Goal: Task Accomplishment & Management: Manage account settings

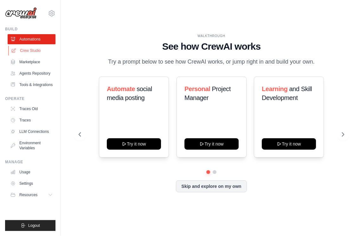
click at [22, 53] on link "Crew Studio" at bounding box center [32, 51] width 48 height 10
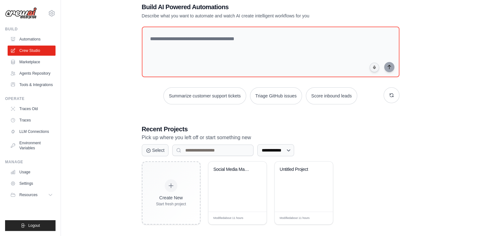
scroll to position [18, 0]
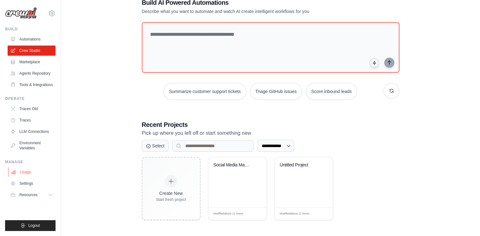
click at [26, 173] on link "Usage" at bounding box center [32, 172] width 48 height 10
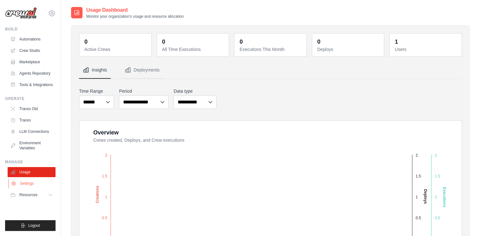
click at [26, 182] on link "Settings" at bounding box center [32, 184] width 48 height 10
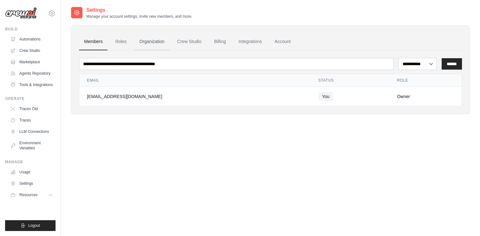
click at [157, 47] on link "Organization" at bounding box center [151, 41] width 35 height 17
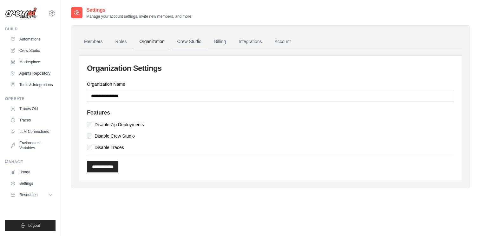
click at [194, 42] on link "Crew Studio" at bounding box center [189, 41] width 34 height 17
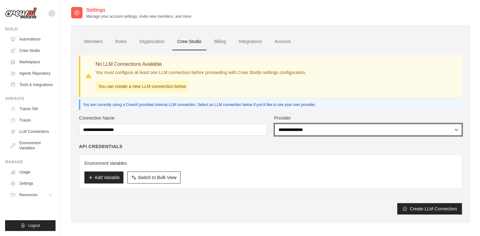
click at [355, 127] on select "**********" at bounding box center [368, 130] width 188 height 12
click at [354, 127] on select "**********" at bounding box center [368, 130] width 188 height 12
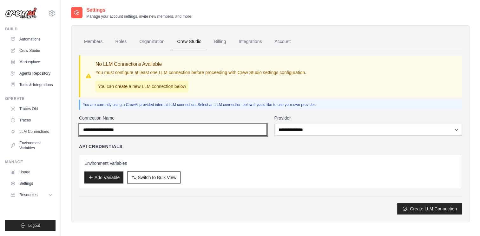
click at [137, 132] on input "Connection Name" at bounding box center [173, 130] width 188 height 12
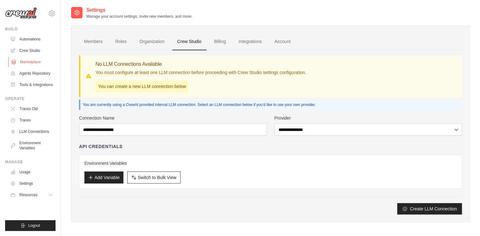
click at [32, 63] on link "Marketplace" at bounding box center [32, 62] width 48 height 10
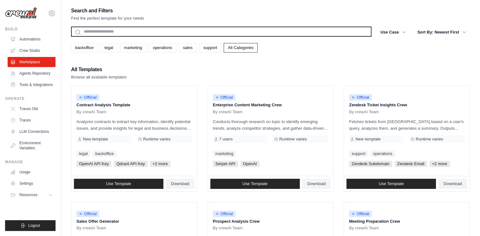
click at [128, 32] on input "text" at bounding box center [221, 32] width 300 height 10
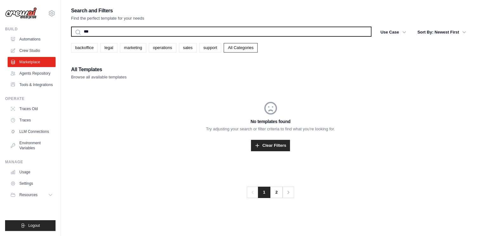
type input "***"
click at [71, 36] on button "Search" at bounding box center [71, 36] width 0 height 0
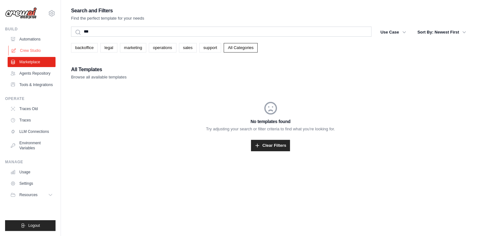
click at [36, 50] on link "Crew Studio" at bounding box center [32, 51] width 48 height 10
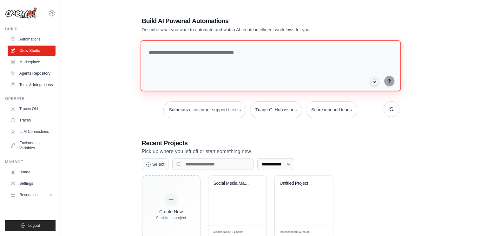
click at [243, 72] on textarea at bounding box center [270, 65] width 260 height 51
type textarea "**********"
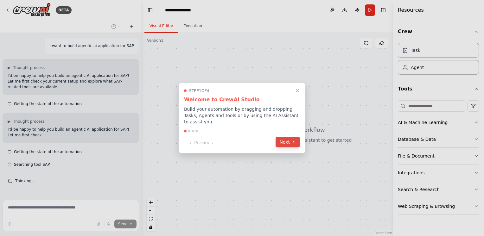
click at [284, 139] on button "Next" at bounding box center [288, 142] width 24 height 10
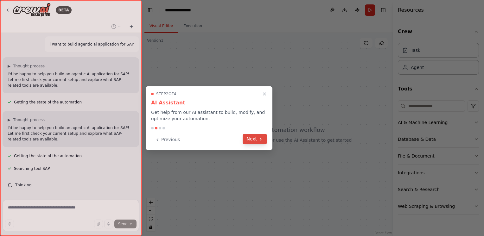
scroll to position [14, 0]
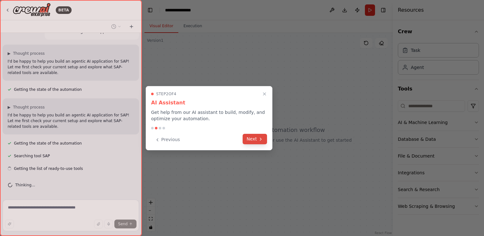
click at [262, 142] on button "Next" at bounding box center [255, 139] width 24 height 10
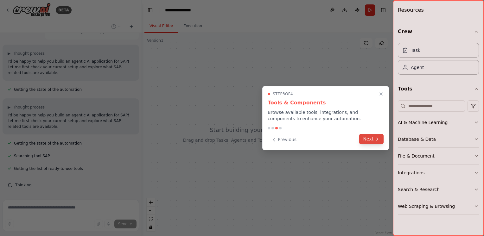
click at [371, 141] on button "Next" at bounding box center [371, 139] width 24 height 10
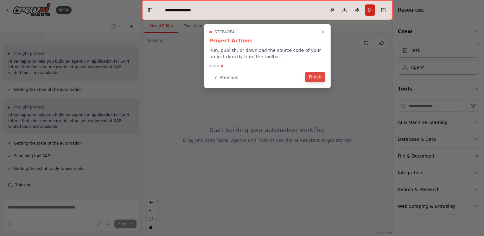
click at [318, 73] on button "Finish" at bounding box center [315, 77] width 20 height 10
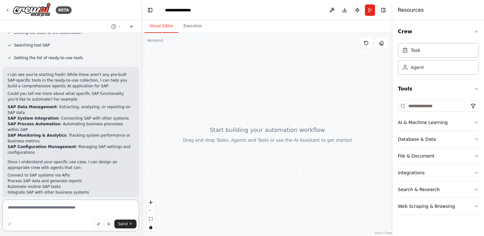
scroll to position [131, 0]
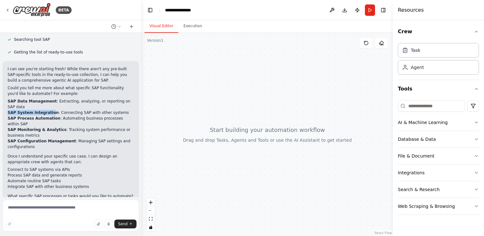
drag, startPoint x: 48, startPoint y: 104, endPoint x: 8, endPoint y: 106, distance: 40.6
click at [8, 110] on li "SAP System Integration : Connecting SAP with other systems" at bounding box center [71, 113] width 126 height 6
copy strong "SAP System Integratio"
click at [49, 210] on textarea at bounding box center [71, 216] width 137 height 32
paste textarea "**********"
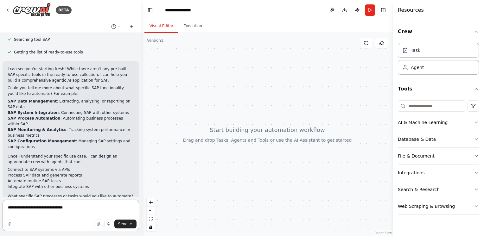
type textarea "**********"
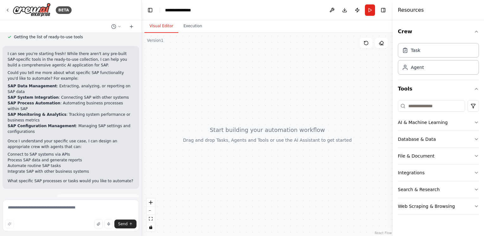
scroll to position [172, 0]
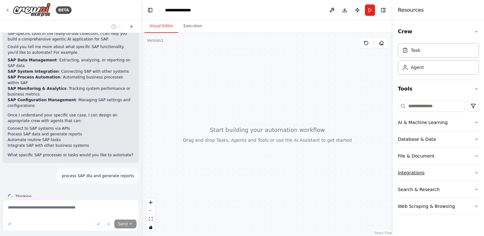
click at [478, 168] on button "Integrations" at bounding box center [438, 173] width 81 height 16
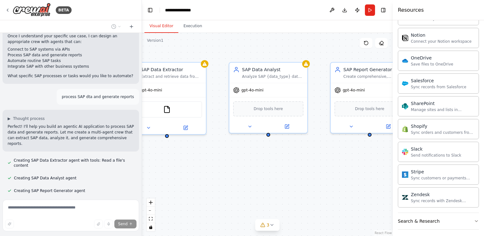
scroll to position [285, 0]
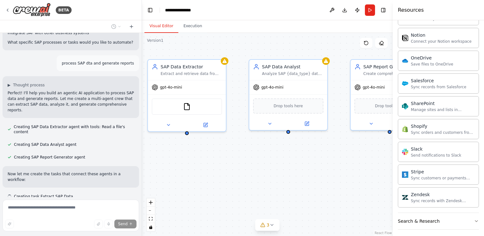
drag, startPoint x: 307, startPoint y: 183, endPoint x: 280, endPoint y: 178, distance: 26.9
click at [280, 178] on div "SAP Data Extractor Extract and retrieve data from SAP systems for {data_type} r…" at bounding box center [267, 134] width 251 height 203
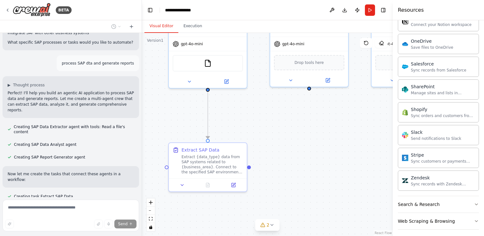
drag, startPoint x: 340, startPoint y: 181, endPoint x: 355, endPoint y: 141, distance: 42.6
click at [355, 141] on div ".deletable-edge-delete-btn { width: 20px; height: 20px; border: 0px solid #ffff…" at bounding box center [267, 134] width 251 height 203
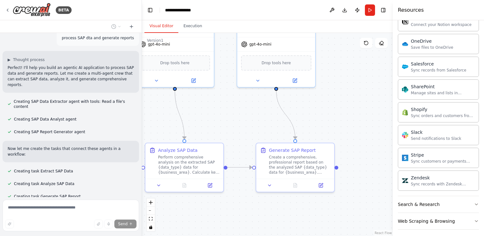
scroll to position [344, 0]
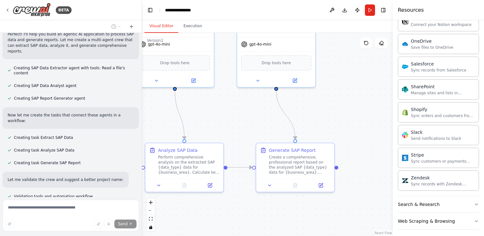
drag, startPoint x: 354, startPoint y: 111, endPoint x: 220, endPoint y: 111, distance: 134.4
click at [220, 111] on div ".deletable-edge-delete-btn { width: 20px; height: 20px; border: 0px solid #ffff…" at bounding box center [267, 134] width 251 height 203
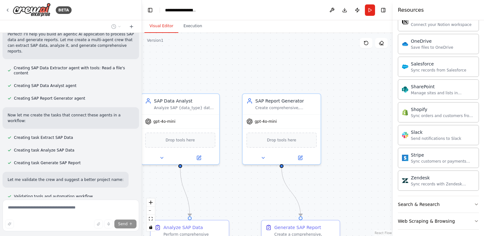
drag, startPoint x: 330, startPoint y: 108, endPoint x: 335, endPoint y: 186, distance: 77.5
click at [335, 186] on div ".deletable-edge-delete-btn { width: 20px; height: 20px; border: 0px solid #ffff…" at bounding box center [267, 134] width 251 height 203
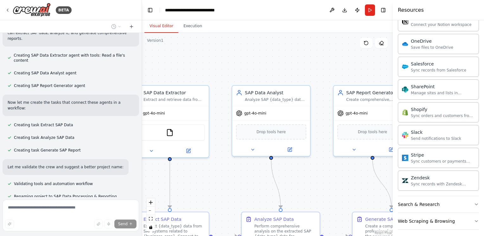
drag, startPoint x: 262, startPoint y: 63, endPoint x: 353, endPoint y: 55, distance: 91.3
click at [353, 55] on div ".deletable-edge-delete-btn { width: 20px; height: 20px; border: 0px solid #ffff…" at bounding box center [267, 134] width 251 height 203
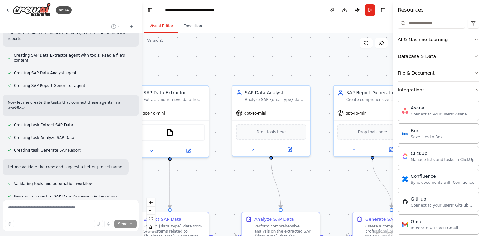
scroll to position [80, 0]
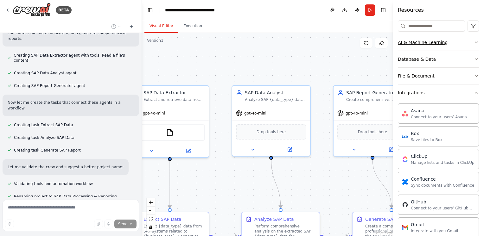
click at [474, 44] on icon "button" at bounding box center [476, 42] width 5 height 5
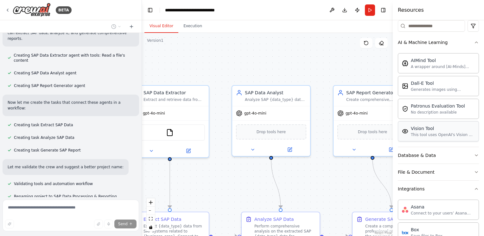
scroll to position [144, 0]
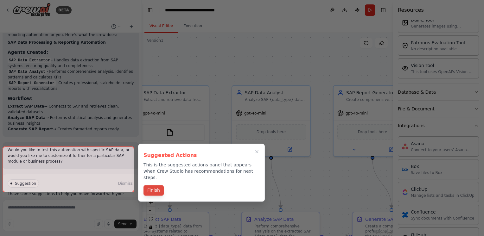
click at [160, 185] on button "Finish" at bounding box center [154, 190] width 20 height 10
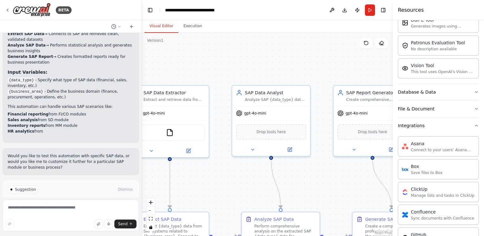
scroll to position [620, 0]
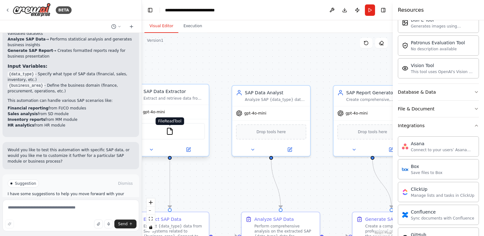
click at [169, 130] on img at bounding box center [170, 132] width 8 height 8
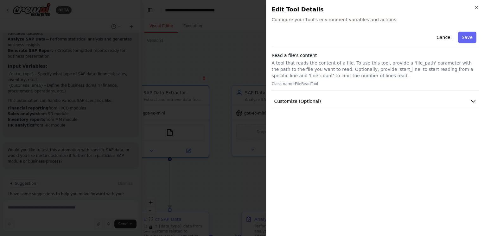
click at [403, 109] on div "Cancel Save Read a file's content A tool that reads the content of a file. To u…" at bounding box center [376, 130] width 208 height 202
click at [402, 98] on button "Customize (Optional)" at bounding box center [376, 102] width 208 height 12
click at [442, 38] on button "Cancel" at bounding box center [444, 37] width 23 height 11
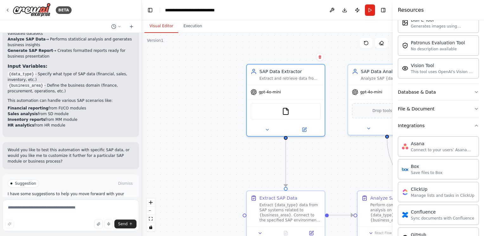
drag, startPoint x: 186, startPoint y: 58, endPoint x: 181, endPoint y: 126, distance: 69.0
click at [298, 36] on div ".deletable-edge-delete-btn { width: 20px; height: 20px; border: 0px solid #ffff…" at bounding box center [267, 134] width 251 height 203
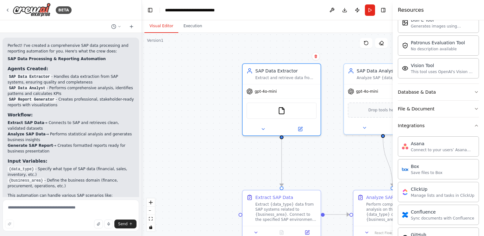
scroll to position [366, 0]
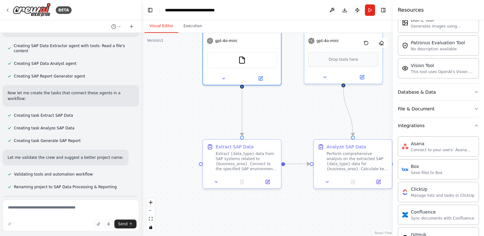
drag, startPoint x: 225, startPoint y: 165, endPoint x: 195, endPoint y: 127, distance: 48.3
click at [195, 127] on div ".deletable-edge-delete-btn { width: 20px; height: 20px; border: 0px solid #ffff…" at bounding box center [267, 134] width 251 height 203
click at [243, 172] on div "Extract SAP Data Extract {data_type} data from SAP systems related to {business…" at bounding box center [242, 157] width 78 height 35
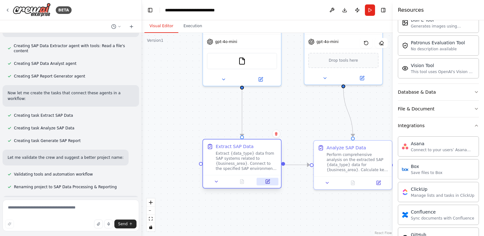
click at [267, 183] on icon at bounding box center [268, 182] width 4 height 4
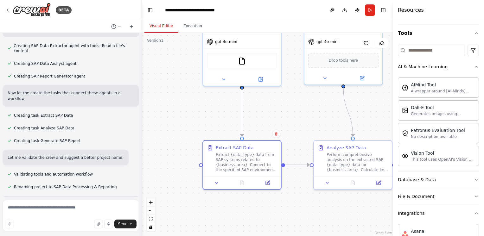
scroll to position [0, 0]
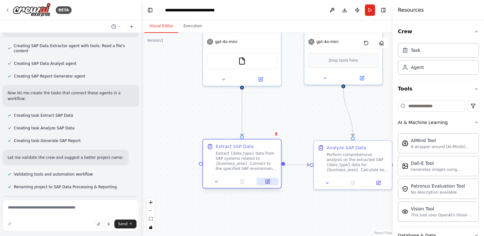
click at [269, 182] on icon at bounding box center [268, 182] width 4 height 4
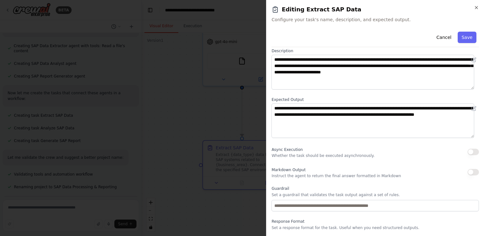
scroll to position [49, 0]
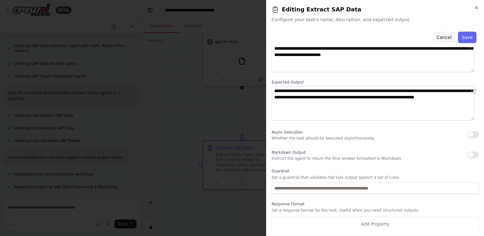
click at [437, 35] on button "Cancel" at bounding box center [444, 37] width 23 height 11
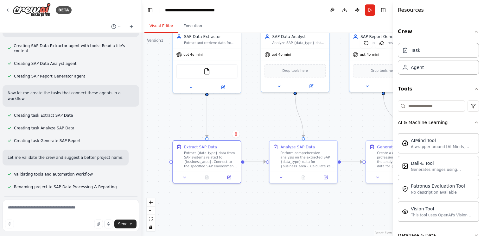
drag, startPoint x: 283, startPoint y: 100, endPoint x: 245, endPoint y: 102, distance: 38.1
click at [245, 101] on div ".deletable-edge-delete-btn { width: 20px; height: 20px; border: 0px solid #ffff…" at bounding box center [267, 134] width 251 height 203
click at [231, 176] on icon at bounding box center [229, 177] width 4 height 4
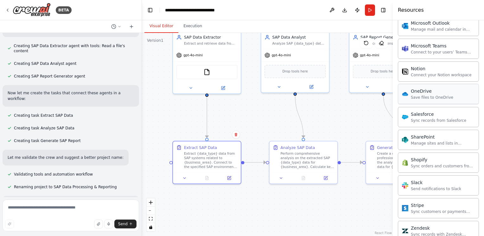
scroll to position [588, 0]
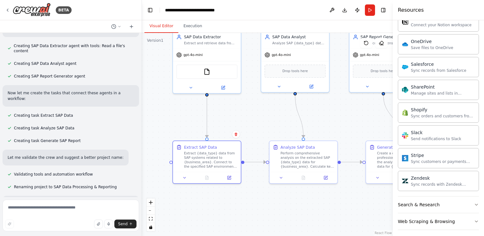
click at [348, 111] on div ".deletable-edge-delete-btn { width: 20px; height: 20px; border: 0px solid #ffff…" at bounding box center [267, 134] width 251 height 203
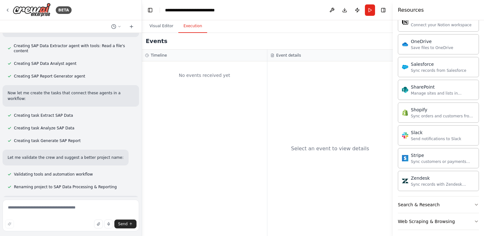
click at [190, 23] on button "Execution" at bounding box center [192, 26] width 29 height 13
click at [155, 18] on header "**********" at bounding box center [267, 10] width 251 height 20
click at [161, 30] on button "Visual Editor" at bounding box center [162, 26] width 34 height 13
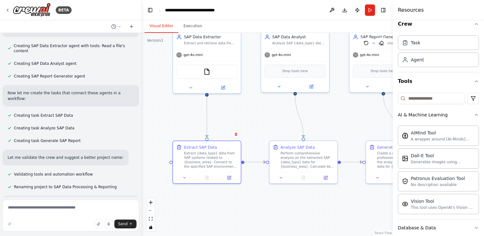
scroll to position [0, 0]
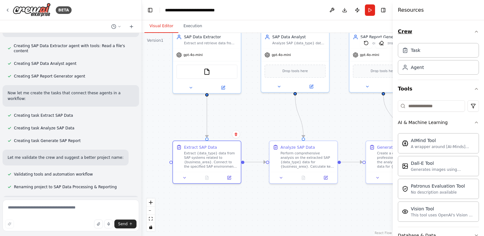
click at [474, 31] on icon "button" at bounding box center [476, 31] width 5 height 5
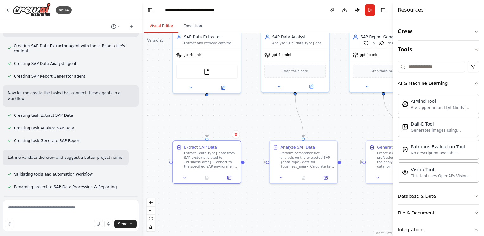
click at [475, 81] on div "Crew Tools AI & Machine Learning AIMind Tool A wrapper around [AI-Minds](https:…" at bounding box center [438, 128] width 91 height 216
click at [474, 85] on icon "button" at bounding box center [476, 83] width 5 height 5
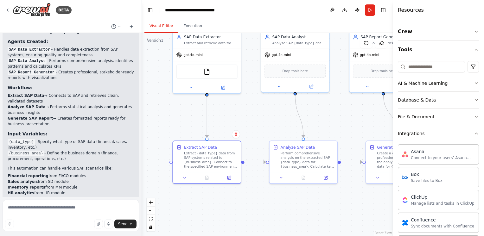
scroll to position [620, 0]
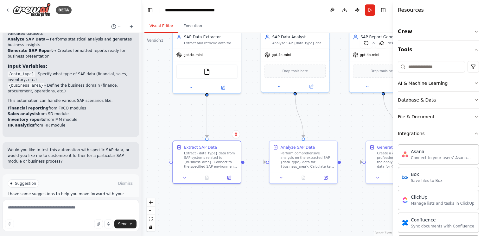
click at [72, 208] on span "Run Automation" at bounding box center [73, 210] width 31 height 5
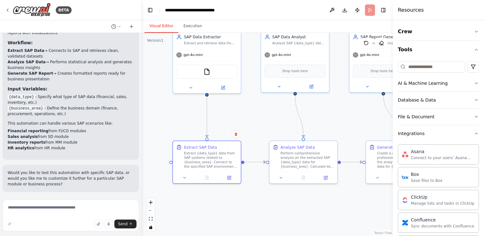
scroll to position [568, 0]
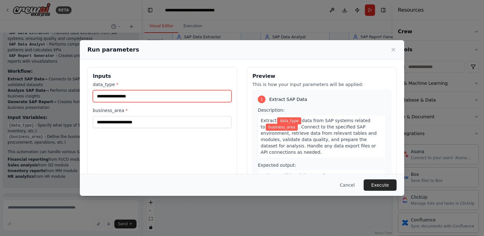
click at [148, 96] on input "data_type *" at bounding box center [162, 96] width 139 height 12
type input "********"
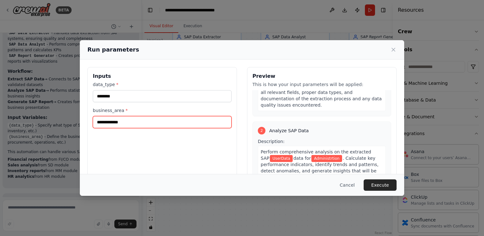
scroll to position [158, 0]
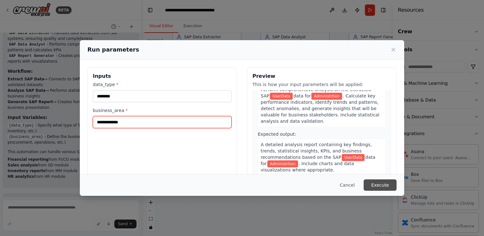
type input "**********"
click at [382, 187] on button "Execute" at bounding box center [380, 185] width 33 height 11
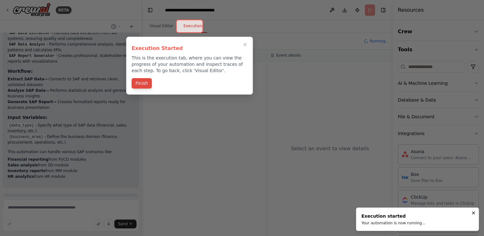
click at [145, 82] on button "Finish" at bounding box center [142, 83] width 20 height 10
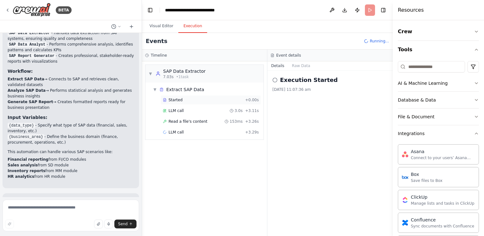
click at [175, 101] on span "Started" at bounding box center [176, 100] width 14 height 5
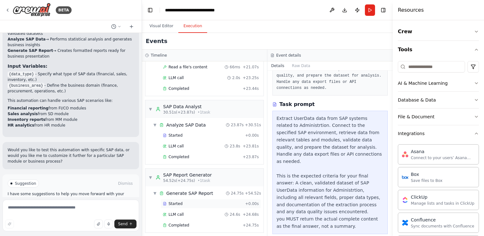
scroll to position [79, 0]
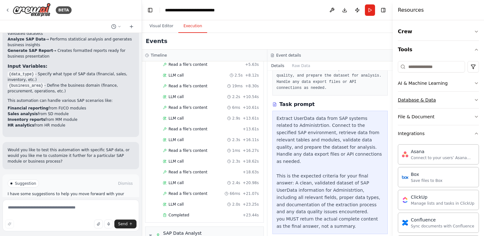
click at [474, 100] on icon "button" at bounding box center [476, 100] width 5 height 5
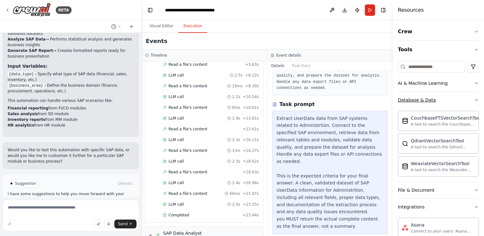
click at [468, 101] on button "Database & Data" at bounding box center [438, 100] width 81 height 16
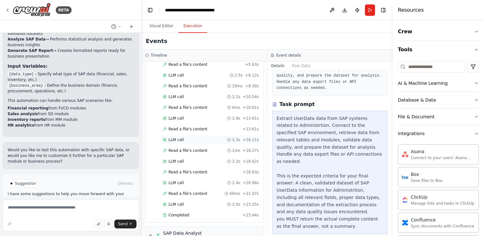
scroll to position [205, 0]
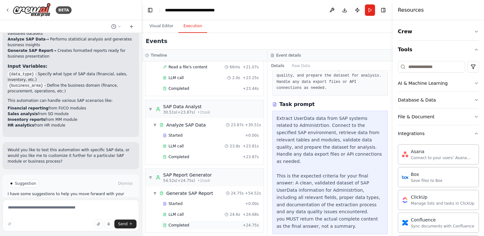
click at [185, 223] on span "Completed" at bounding box center [179, 225] width 21 height 5
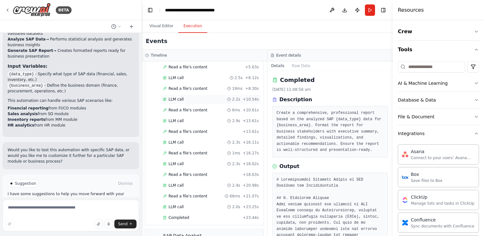
scroll to position [0, 0]
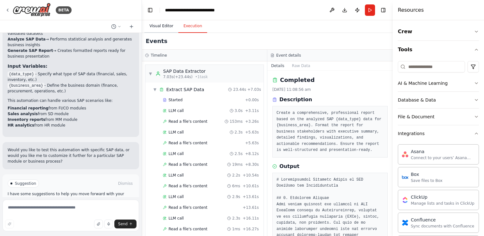
click at [162, 24] on button "Visual Editor" at bounding box center [162, 26] width 34 height 13
click at [186, 31] on button "Execution" at bounding box center [192, 26] width 29 height 13
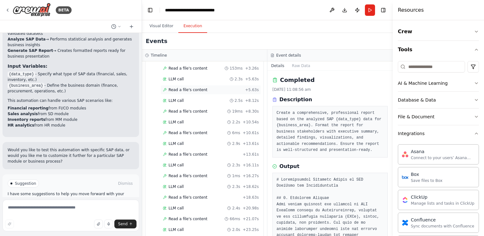
scroll to position [158, 0]
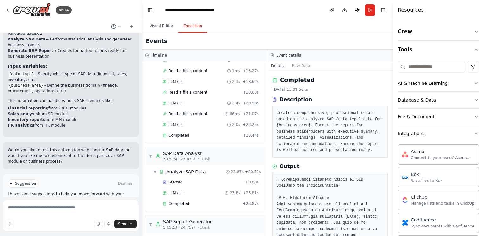
click at [474, 82] on icon "button" at bounding box center [476, 83] width 5 height 5
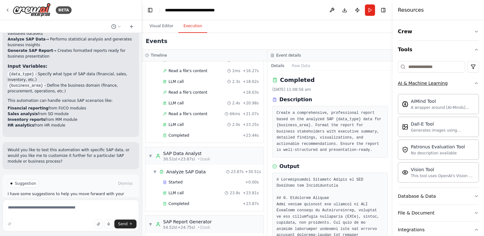
click at [474, 82] on icon "button" at bounding box center [476, 83] width 5 height 5
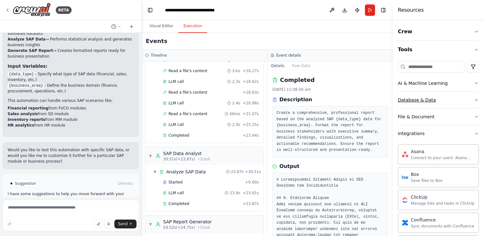
click at [468, 101] on button "Database & Data" at bounding box center [438, 100] width 81 height 16
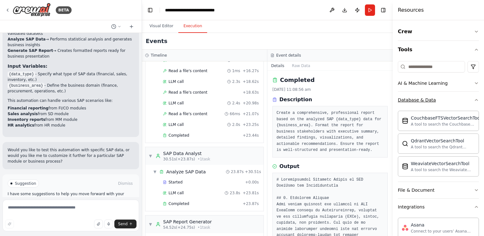
click at [468, 101] on button "Database & Data" at bounding box center [438, 100] width 81 height 16
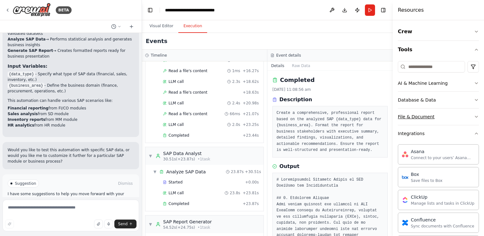
click at [464, 118] on button "File & Document" at bounding box center [438, 117] width 81 height 16
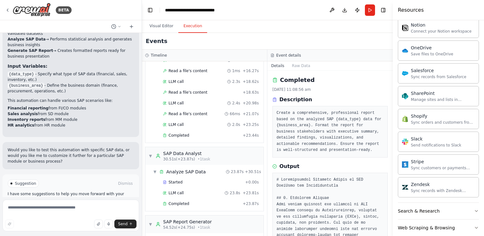
scroll to position [640, 0]
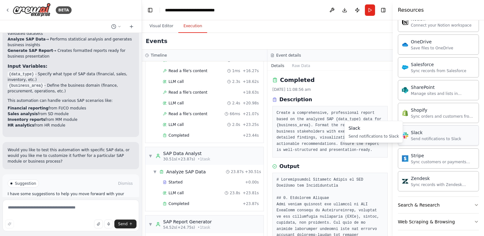
click at [443, 137] on div "Send notifications to Slack" at bounding box center [436, 139] width 50 height 5
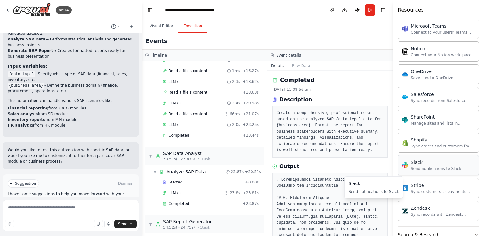
scroll to position [577, 0]
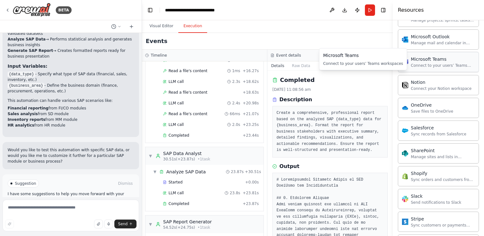
click at [439, 64] on div "Connect to your users’ Teams workspaces" at bounding box center [443, 65] width 64 height 5
click at [367, 66] on div "Connect to your users’ Teams workspaces" at bounding box center [363, 63] width 80 height 5
click at [442, 57] on div "Microsoft Teams" at bounding box center [443, 59] width 64 height 6
click at [442, 58] on div "Microsoft Teams" at bounding box center [443, 59] width 64 height 6
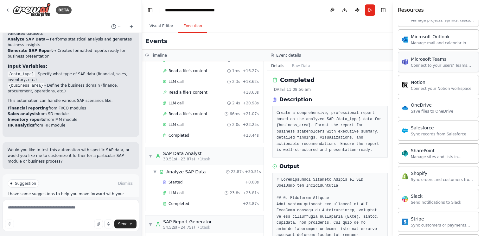
click at [442, 58] on div "Microsoft Teams" at bounding box center [443, 59] width 64 height 6
click at [442, 59] on div "Microsoft Teams" at bounding box center [443, 59] width 64 height 6
drag, startPoint x: 442, startPoint y: 59, endPoint x: 440, endPoint y: 67, distance: 8.3
click at [442, 59] on div "Microsoft Teams" at bounding box center [443, 59] width 64 height 6
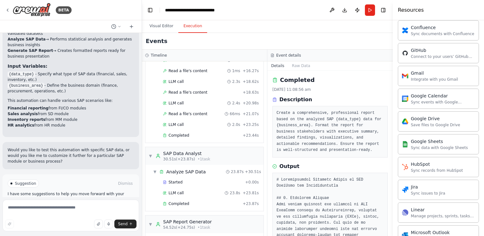
scroll to position [475, 0]
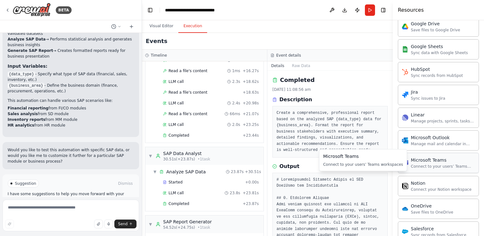
click at [429, 160] on div "Microsoft Teams" at bounding box center [443, 160] width 64 height 6
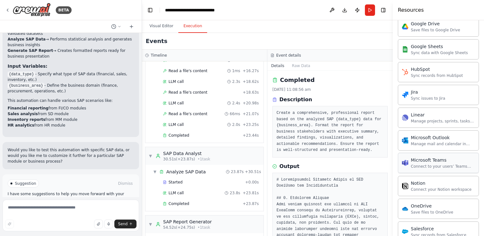
click at [429, 160] on div "Microsoft Teams" at bounding box center [443, 160] width 64 height 6
click at [334, 8] on button at bounding box center [332, 9] width 10 height 11
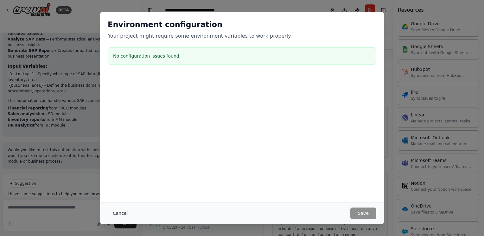
click at [120, 211] on button "Cancel" at bounding box center [120, 213] width 25 height 11
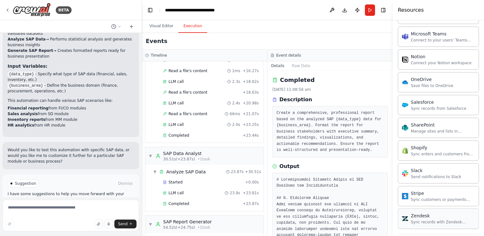
scroll to position [640, 0]
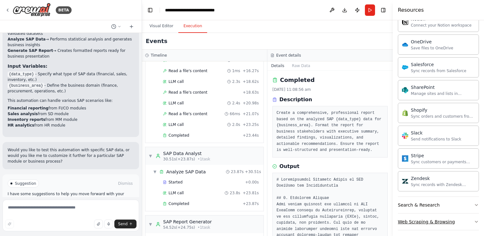
click at [474, 220] on icon "button" at bounding box center [476, 222] width 5 height 5
click at [468, 197] on button "Search & Research" at bounding box center [438, 205] width 81 height 16
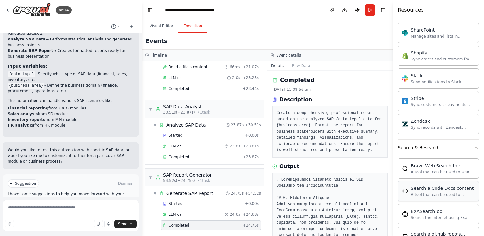
scroll to position [887, 0]
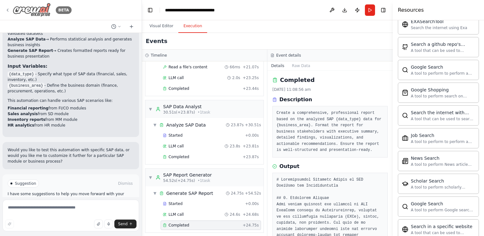
click at [7, 11] on icon at bounding box center [7, 10] width 5 height 5
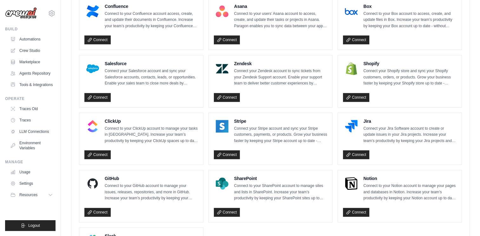
scroll to position [99, 0]
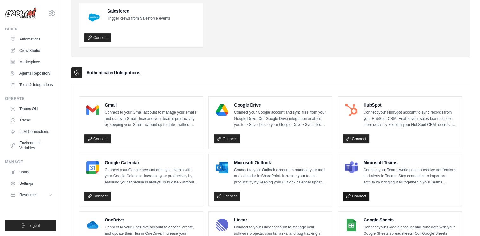
click at [350, 194] on icon at bounding box center [348, 196] width 4 height 4
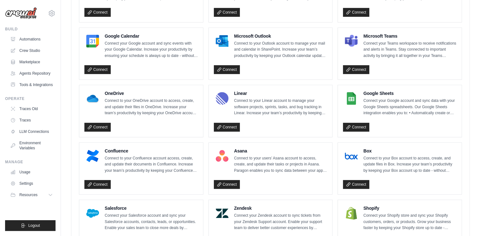
scroll to position [434, 0]
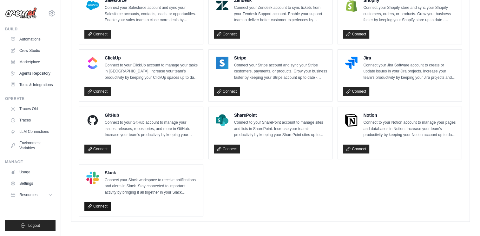
click at [99, 202] on link "Connect" at bounding box center [97, 206] width 26 height 9
click at [37, 75] on link "Agents Repository" at bounding box center [32, 73] width 48 height 10
click at [43, 86] on link "Tools & Integrations" at bounding box center [32, 85] width 48 height 10
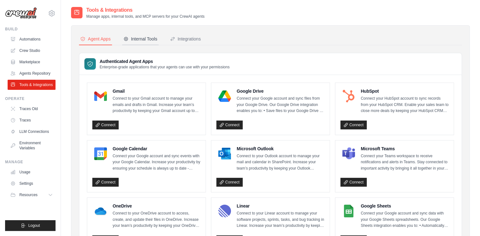
click at [134, 40] on div "Internal Tools" at bounding box center [140, 39] width 34 height 6
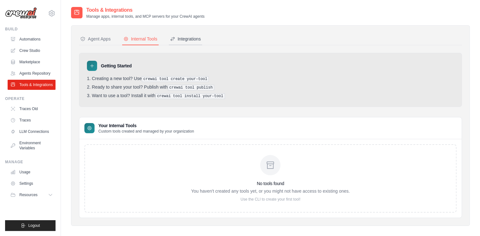
click at [195, 43] on button "Integrations" at bounding box center [185, 39] width 33 height 12
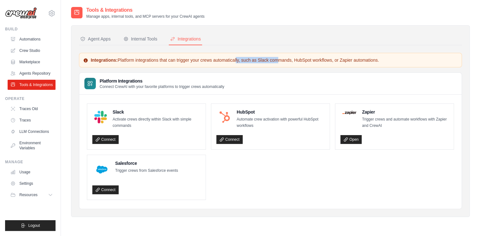
drag, startPoint x: 204, startPoint y: 62, endPoint x: 246, endPoint y: 57, distance: 42.5
click at [246, 57] on p "Integrations: Platform integrations that can trigger your crews automatically, …" at bounding box center [270, 60] width 374 height 6
click at [242, 179] on ul "Slack Activate crews directly within Slack with simple commands Connect HubSpot…" at bounding box center [270, 152] width 367 height 97
click at [144, 39] on div "Internal Tools" at bounding box center [140, 39] width 34 height 6
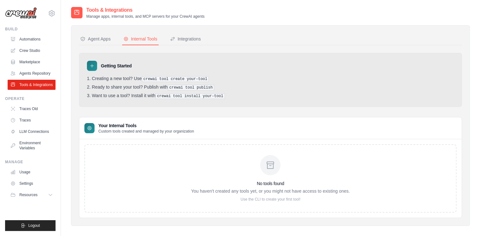
click at [159, 131] on p "Custom tools created and managed by your organization" at bounding box center [146, 131] width 96 height 5
click at [274, 181] on h3 "No tools found" at bounding box center [270, 184] width 158 height 6
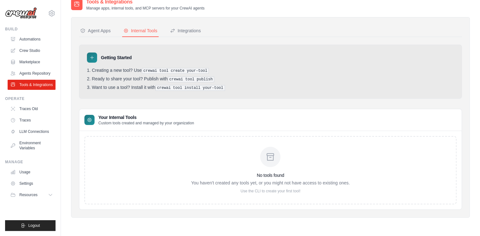
scroll to position [13, 0]
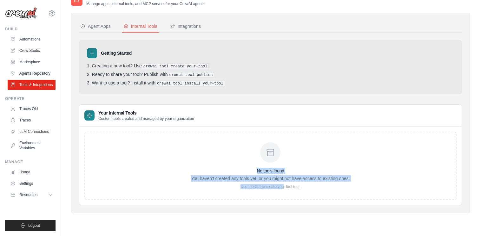
drag, startPoint x: 175, startPoint y: 166, endPoint x: 283, endPoint y: 182, distance: 108.9
click at [283, 182] on div "No tools found You haven't created any tools yet, or you might not have access …" at bounding box center [270, 166] width 372 height 68
click at [283, 182] on div "No tools found You haven't created any tools yet, or you might not have access …" at bounding box center [270, 166] width 158 height 47
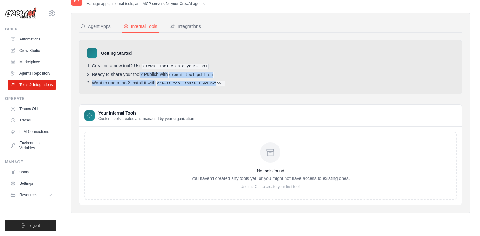
drag, startPoint x: 124, startPoint y: 70, endPoint x: 212, endPoint y: 82, distance: 89.2
click at [212, 82] on ol "Creating a new tool? Use crewai tool create your-tool Ready to share your tool?…" at bounding box center [270, 74] width 367 height 23
click at [213, 82] on pre "crewai tool install your-tool" at bounding box center [189, 84] width 69 height 6
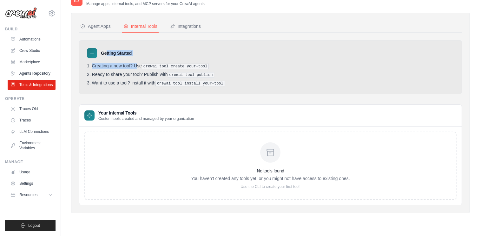
drag, startPoint x: 106, startPoint y: 58, endPoint x: 120, endPoint y: 61, distance: 14.7
click at [120, 61] on div "Getting Started Creating a new tool? Use crewai tool create your-tool Ready to …" at bounding box center [270, 67] width 383 height 54
drag, startPoint x: 120, startPoint y: 61, endPoint x: 97, endPoint y: 27, distance: 41.5
click at [97, 27] on div "Agent Apps" at bounding box center [95, 26] width 30 height 6
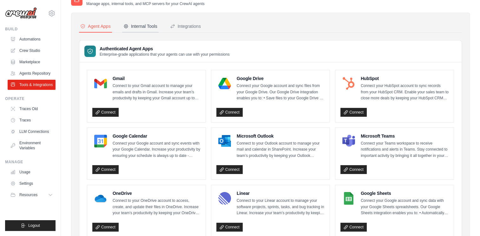
click at [145, 30] on button "Internal Tools" at bounding box center [140, 27] width 36 height 12
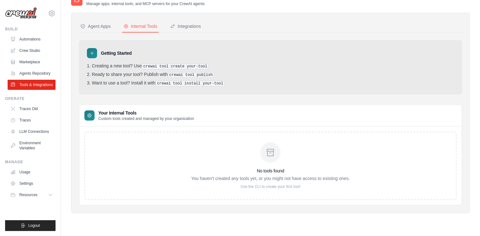
click at [95, 55] on div at bounding box center [92, 53] width 10 height 10
drag, startPoint x: 147, startPoint y: 85, endPoint x: 152, endPoint y: 138, distance: 53.1
click at [148, 85] on li "Want to use a tool? Install it with crewai tool install your-tool" at bounding box center [270, 84] width 367 height 6
click at [48, 191] on button "Resources" at bounding box center [32, 195] width 48 height 10
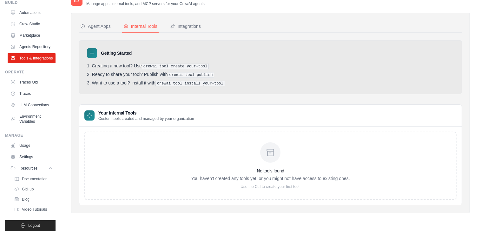
scroll to position [42, 0]
click at [24, 154] on link "Settings" at bounding box center [32, 157] width 48 height 10
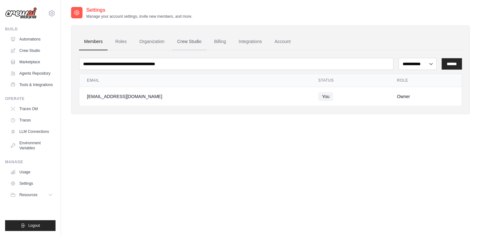
drag, startPoint x: 156, startPoint y: 41, endPoint x: 177, endPoint y: 39, distance: 20.8
click at [157, 42] on link "Organization" at bounding box center [151, 41] width 35 height 17
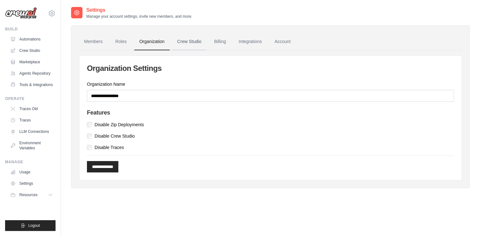
click at [188, 47] on link "Crew Studio" at bounding box center [189, 41] width 34 height 17
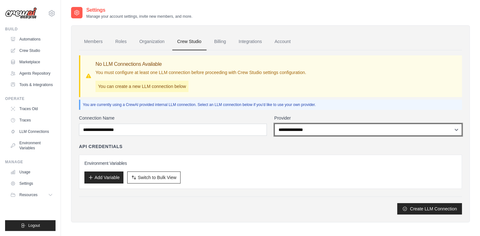
click at [318, 131] on select "**********" at bounding box center [368, 130] width 188 height 12
select select "******"
click at [274, 124] on select "**********" at bounding box center [368, 130] width 188 height 12
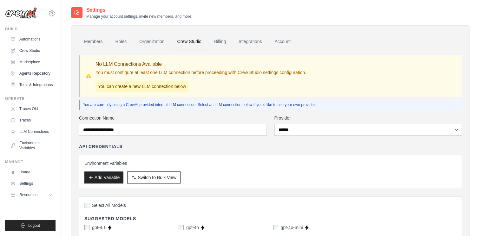
click at [195, 146] on div "API Credentials" at bounding box center [270, 147] width 383 height 6
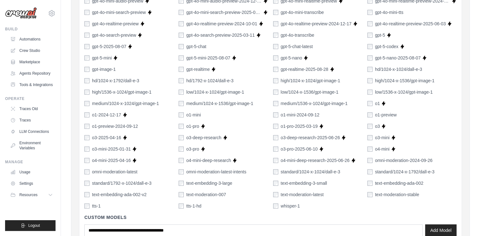
scroll to position [446, 0]
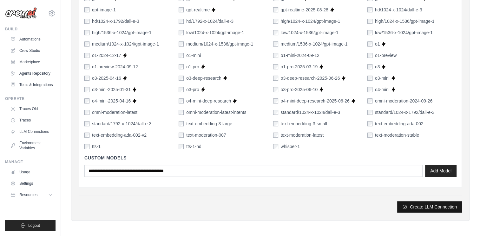
click at [440, 207] on button "Create LLM Connection" at bounding box center [429, 207] width 65 height 11
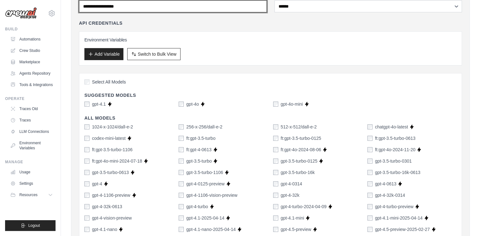
scroll to position [0, 0]
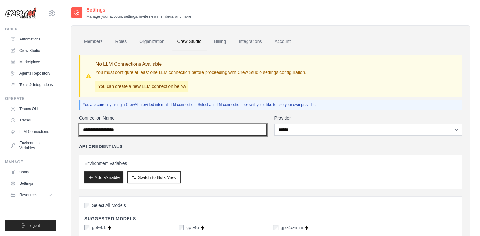
click at [174, 133] on input "Connection Name" at bounding box center [173, 130] width 188 height 12
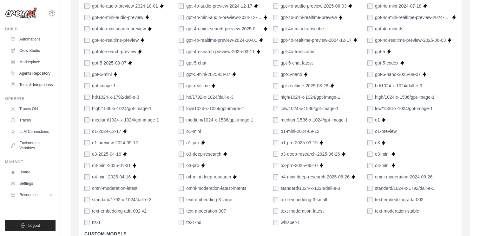
scroll to position [444, 0]
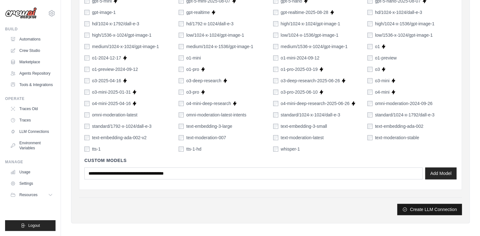
type input "*****"
click at [439, 209] on button "Create LLM Connection" at bounding box center [429, 209] width 65 height 11
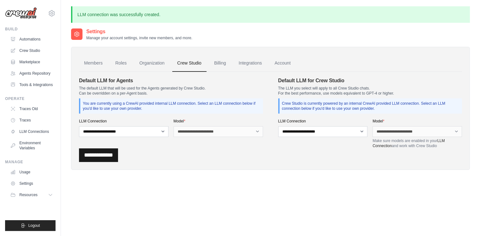
click at [108, 158] on input "**********" at bounding box center [98, 156] width 39 height 14
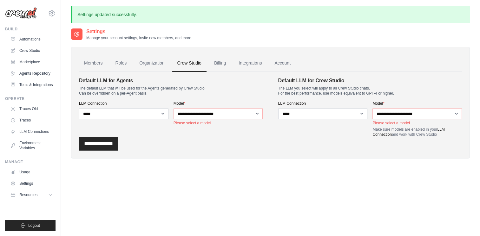
click at [359, 130] on div "**********" at bounding box center [322, 119] width 89 height 36
click at [264, 109] on section "**********" at bounding box center [270, 107] width 383 height 60
click at [259, 114] on select "**********" at bounding box center [217, 114] width 89 height 11
select select "*******"
click at [173, 109] on select "**********" at bounding box center [217, 114] width 89 height 11
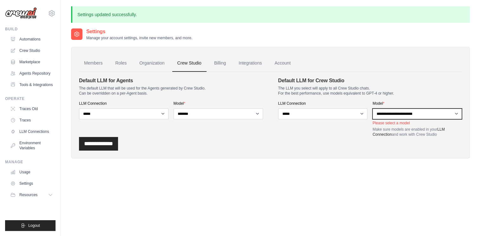
click at [454, 111] on select "**********" at bounding box center [416, 114] width 89 height 11
select select "*******"
click at [372, 109] on select "**********" at bounding box center [416, 114] width 89 height 11
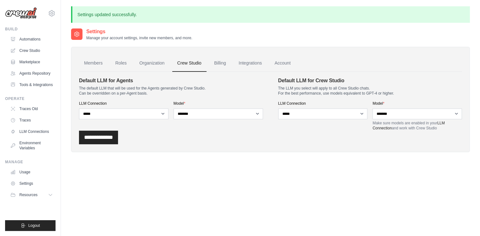
click at [192, 154] on div "Settings Manage your account settings, invite new members, and more. Members Ro…" at bounding box center [270, 95] width 398 height 135
click at [107, 138] on input "**********" at bounding box center [98, 138] width 39 height 14
drag, startPoint x: 233, startPoint y: 62, endPoint x: 229, endPoint y: 62, distance: 4.1
click at [232, 62] on ul "Members Roles Organization Crew Studio Billing Integrations Account" at bounding box center [270, 63] width 383 height 17
click at [222, 63] on link "Billing" at bounding box center [220, 63] width 22 height 17
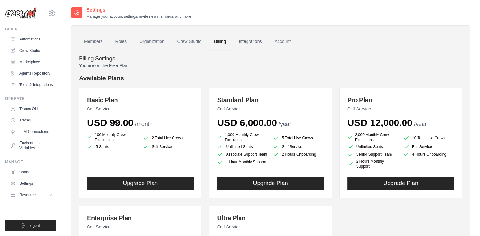
click at [255, 36] on link "Integrations" at bounding box center [249, 41] width 33 height 17
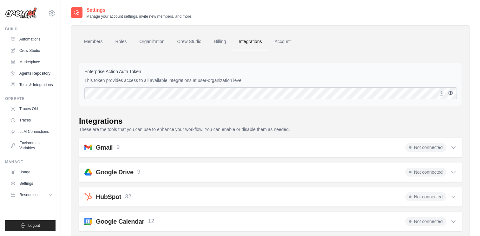
click at [449, 91] on icon "button" at bounding box center [450, 93] width 5 height 5
click at [329, 75] on div "Enterprise Action Auth Token This token provides access to all available integr…" at bounding box center [270, 84] width 383 height 43
click at [284, 42] on link "Account" at bounding box center [282, 41] width 26 height 17
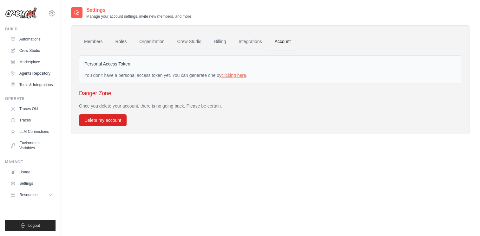
click at [118, 39] on link "Roles" at bounding box center [121, 41] width 22 height 17
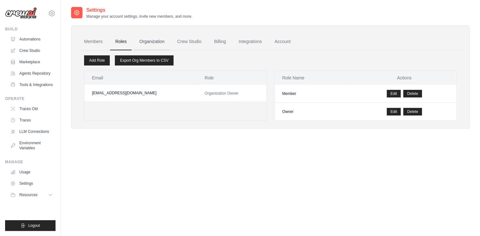
click at [154, 47] on link "Organization" at bounding box center [151, 41] width 35 height 17
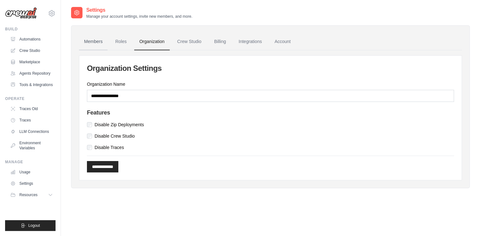
click at [89, 33] on link "Members" at bounding box center [93, 41] width 29 height 17
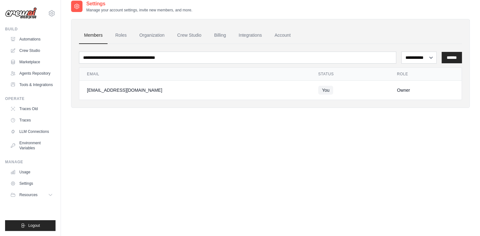
scroll to position [0, 0]
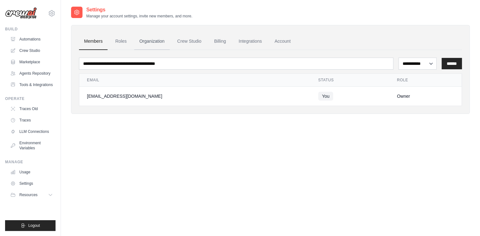
drag, startPoint x: 161, startPoint y: 50, endPoint x: 165, endPoint y: 49, distance: 4.3
click at [163, 49] on div "**********" at bounding box center [270, 69] width 398 height 89
click at [187, 41] on link "Crew Studio" at bounding box center [189, 41] width 34 height 17
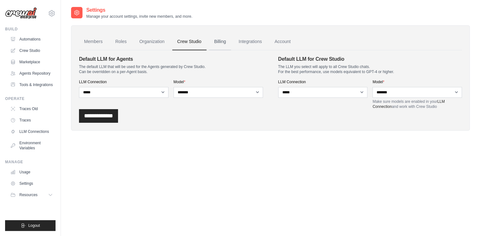
click at [222, 40] on link "Billing" at bounding box center [220, 41] width 22 height 17
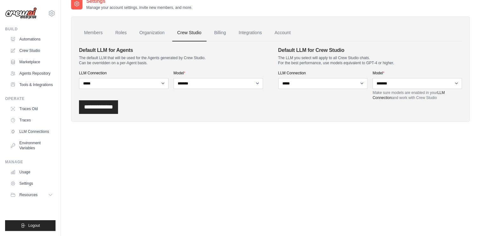
scroll to position [13, 0]
